Goal: Book appointment/travel/reservation

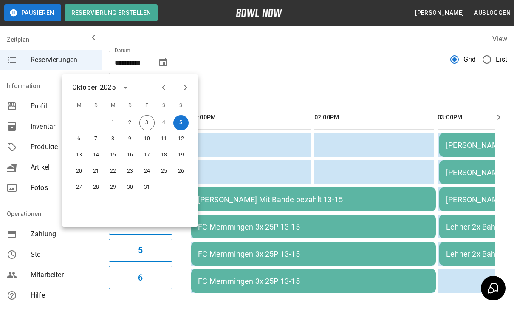
scroll to position [0, 320]
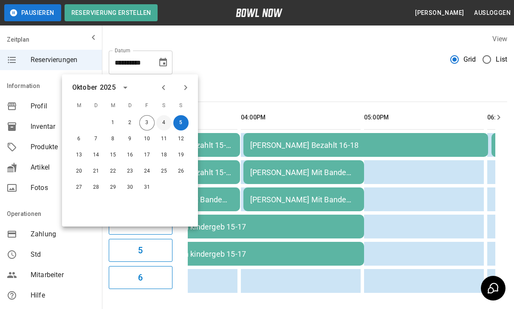
click at [166, 120] on button "4" at bounding box center [163, 122] width 15 height 15
type input "**********"
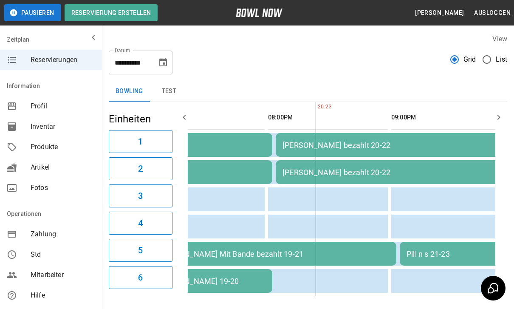
scroll to position [0, 0]
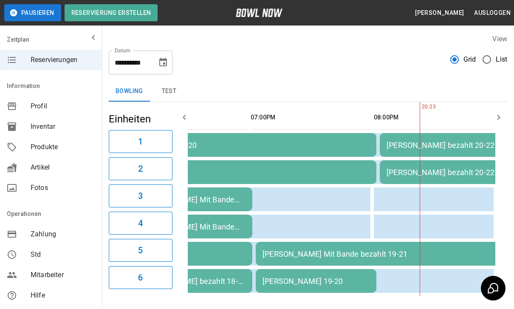
click at [363, 255] on div "[PERSON_NAME] Mit Bande bezahlt 19-21" at bounding box center [377, 253] width 231 height 9
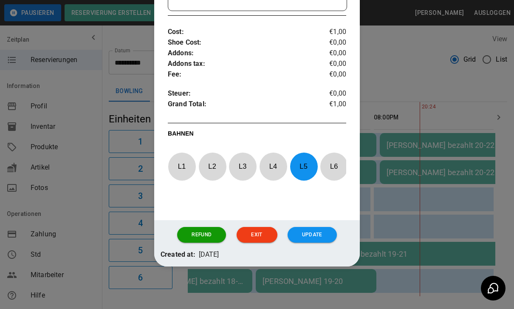
click at [204, 236] on button "Refund" at bounding box center [201, 235] width 49 height 16
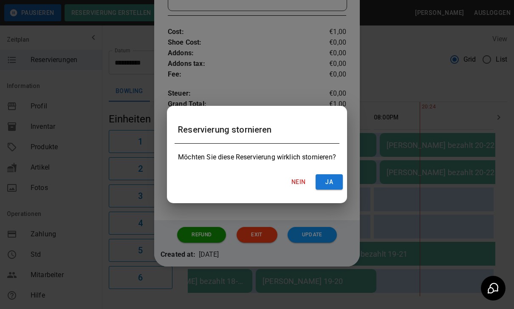
click at [336, 182] on button "ja" at bounding box center [328, 182] width 27 height 16
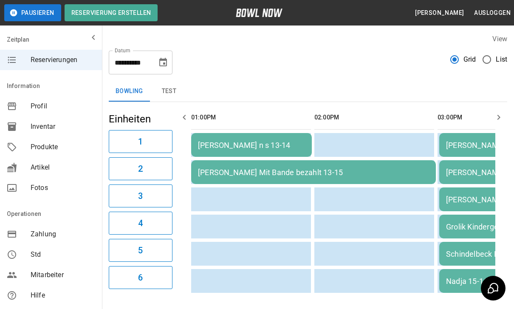
scroll to position [13, 0]
